Goal: Task Accomplishment & Management: Manage account settings

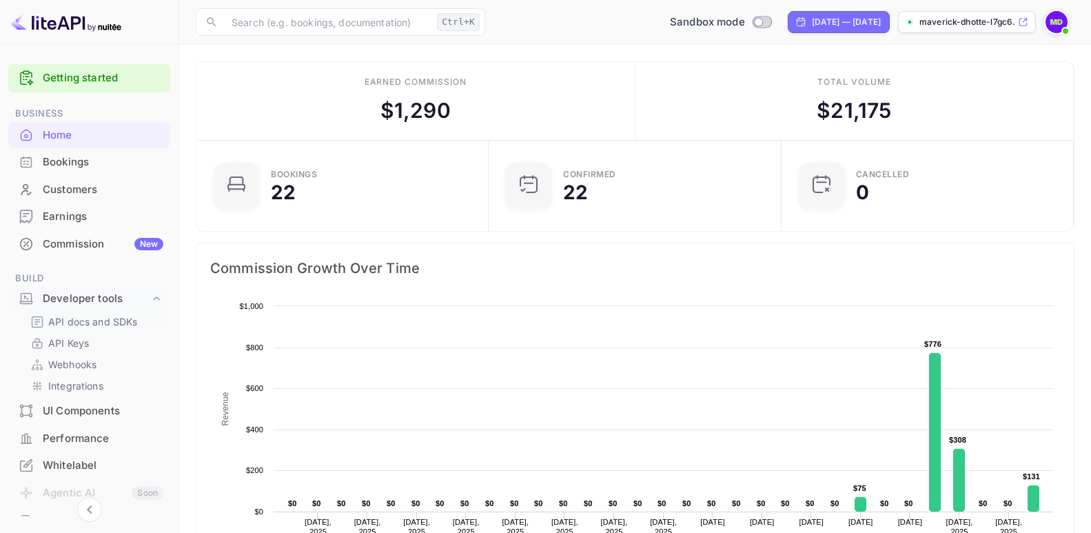
scroll to position [212, 273]
click at [70, 342] on p "API Keys" at bounding box center [68, 343] width 41 height 14
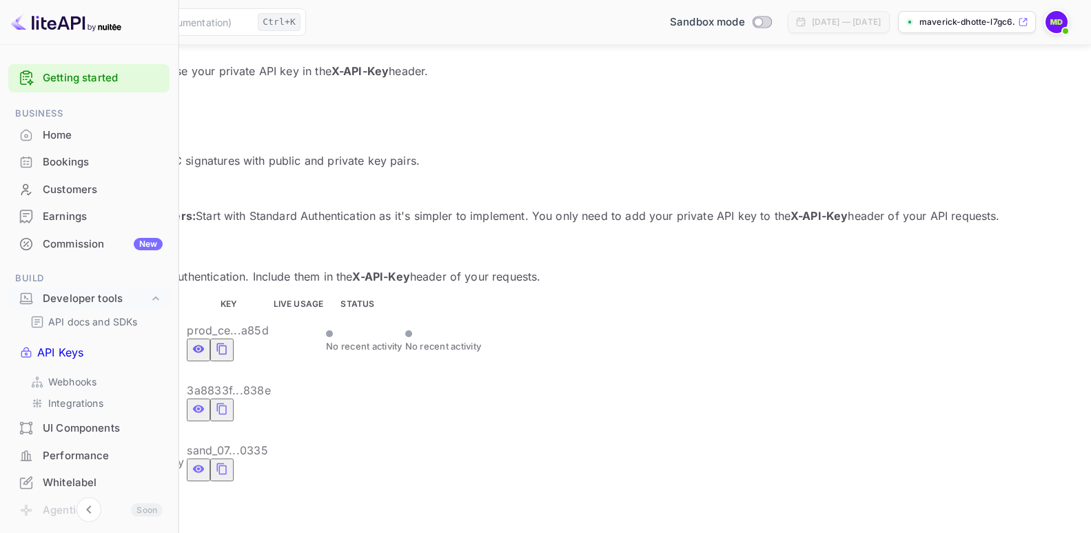
scroll to position [207, 0]
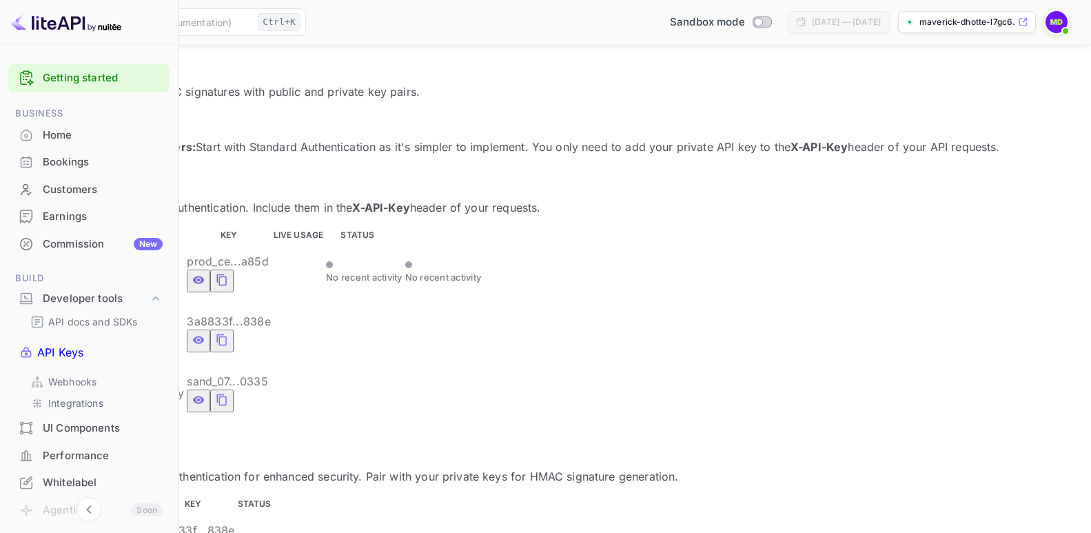
click at [228, 271] on icon "private api keys table" at bounding box center [222, 279] width 12 height 17
click at [228, 331] on icon "private api keys table" at bounding box center [222, 339] width 12 height 17
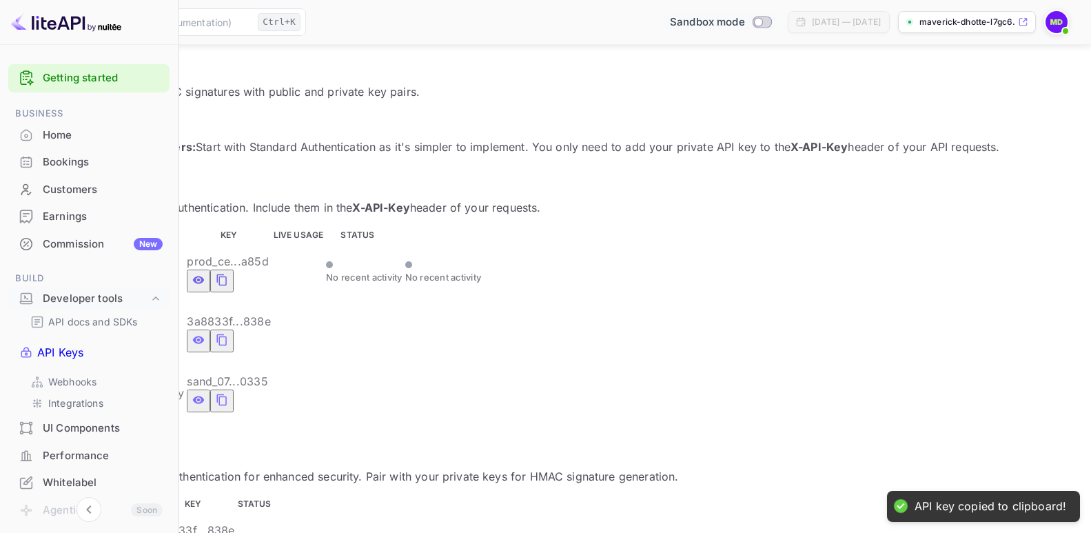
click at [752, 17] on span "Switch to Production mode" at bounding box center [762, 22] width 20 height 12
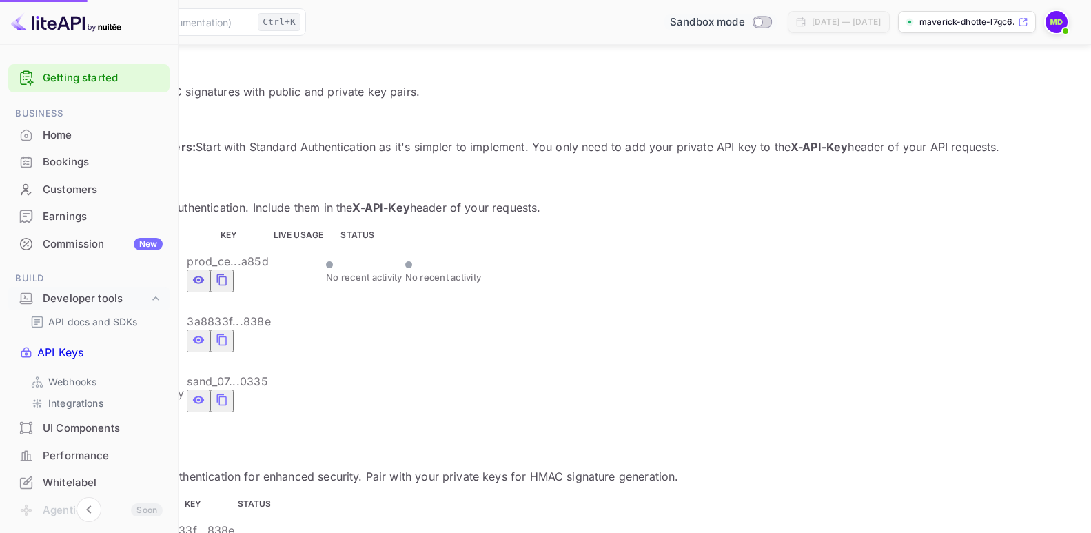
checkbox input "true"
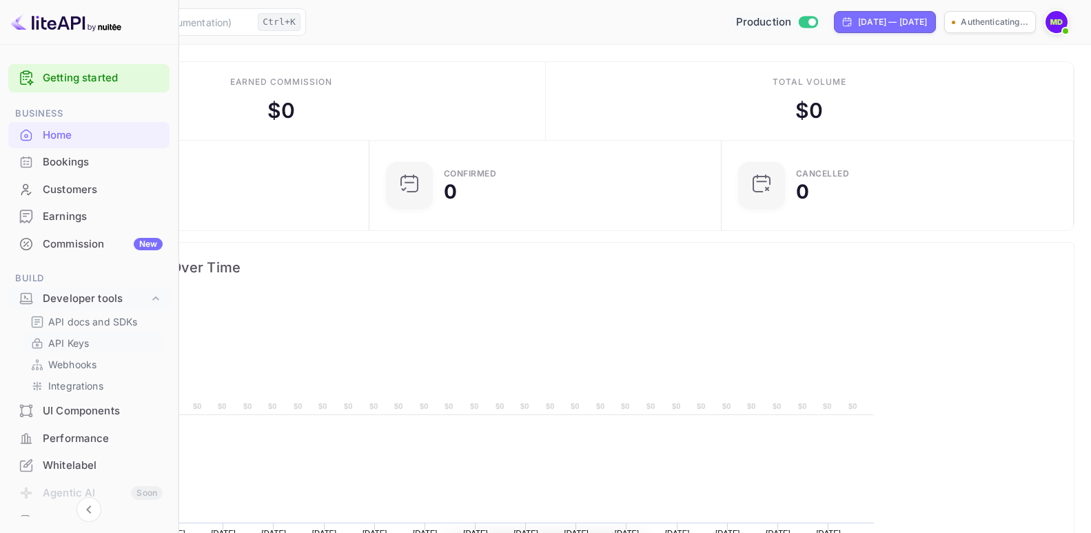
scroll to position [212, 273]
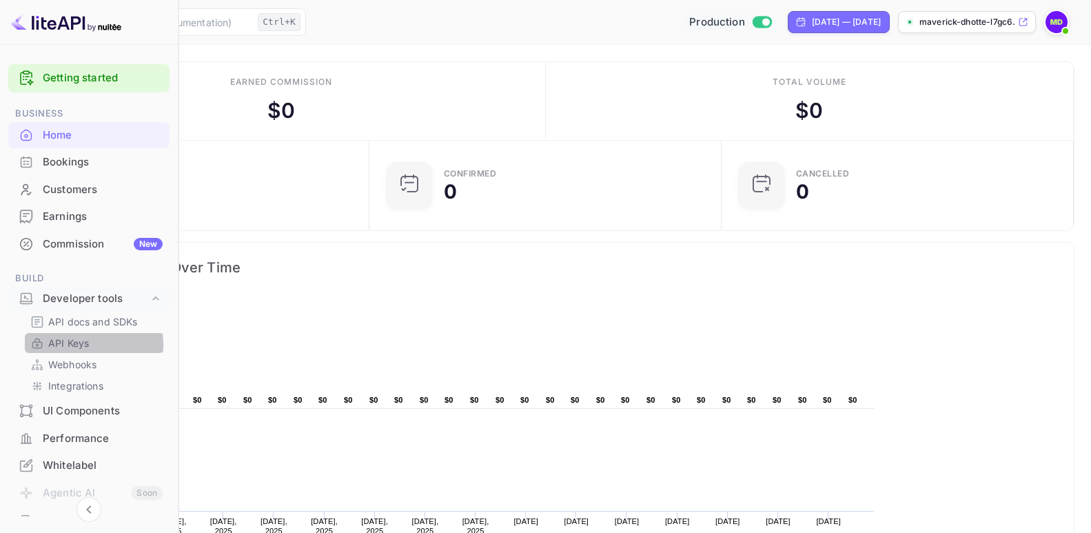
click at [68, 344] on p "API Keys" at bounding box center [68, 343] width 41 height 14
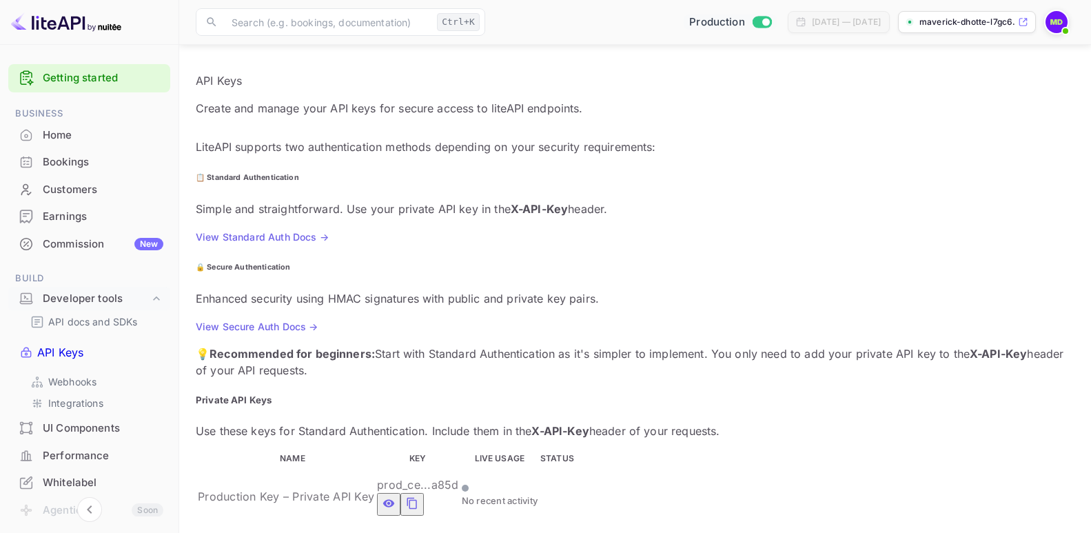
scroll to position [191, 0]
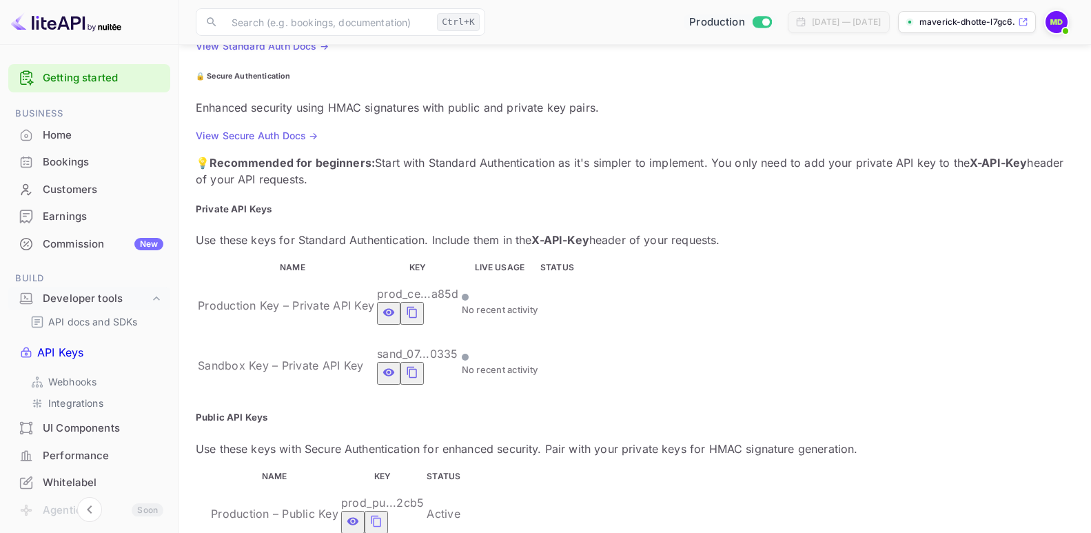
click at [395, 369] on icon "private api keys table" at bounding box center [389, 373] width 12 height 8
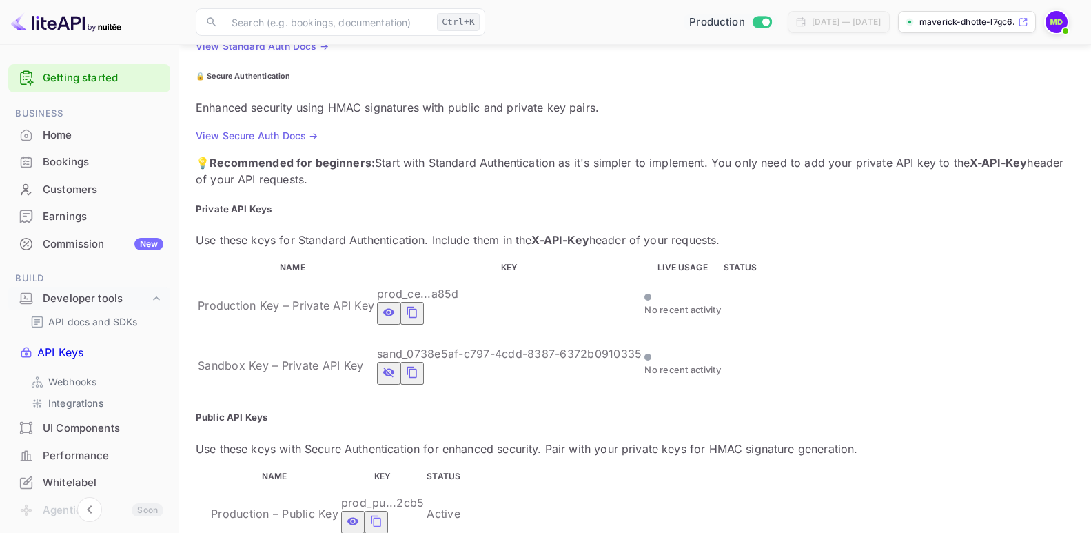
click at [418, 364] on icon "private api keys table" at bounding box center [412, 372] width 12 height 17
click at [54, 133] on div "Home" at bounding box center [103, 135] width 121 height 16
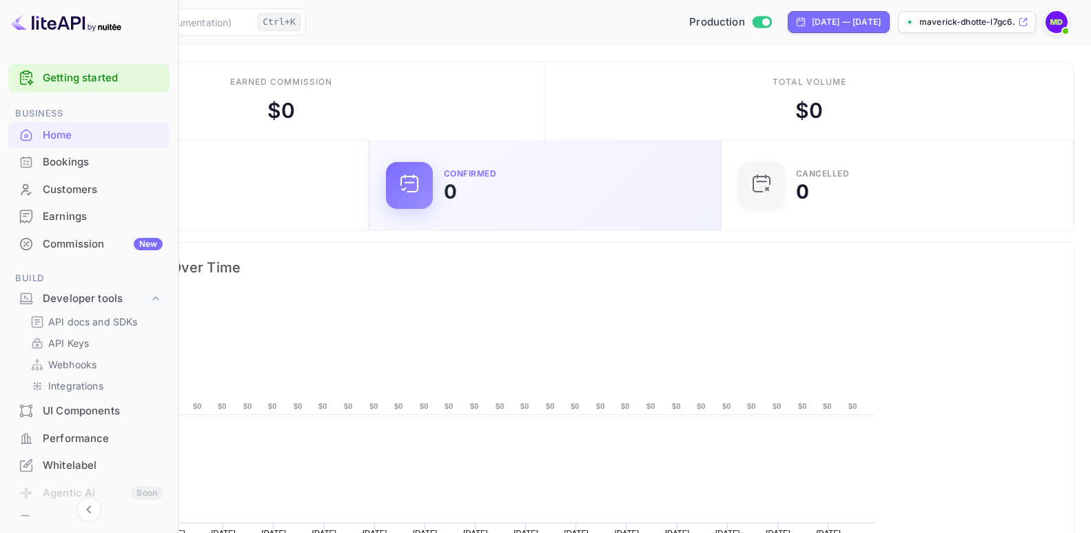
scroll to position [212, 273]
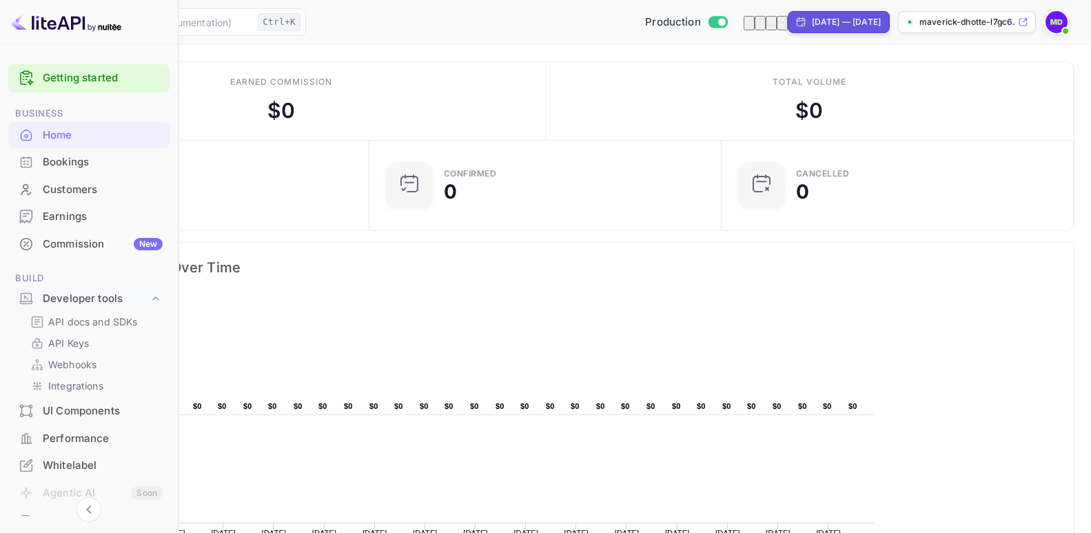
click at [708, 17] on span "Switch to Sandbox mode" at bounding box center [718, 22] width 20 height 12
checkbox input "false"
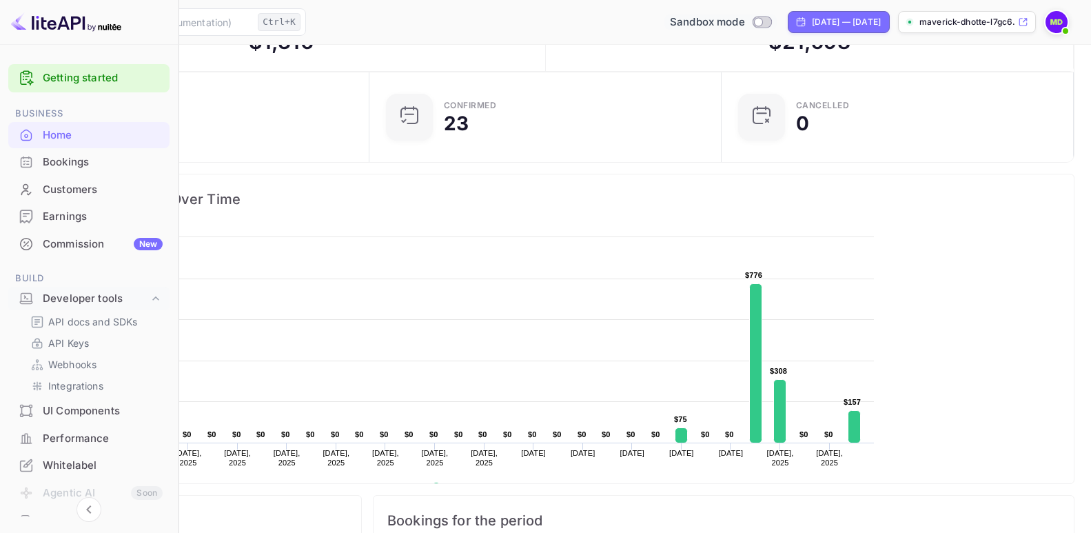
scroll to position [0, 0]
